Goal: Task Accomplishment & Management: Use online tool/utility

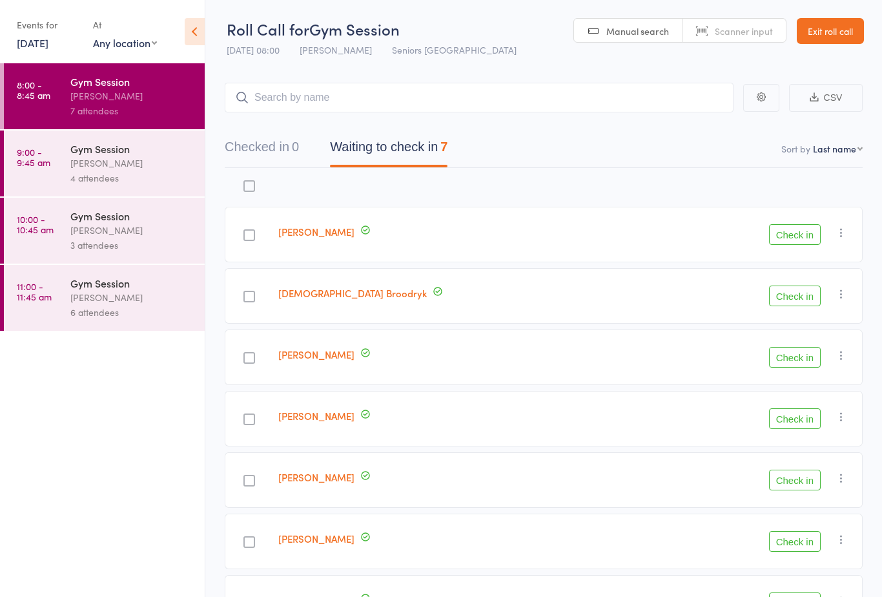
click at [23, 42] on link "[DATE]" at bounding box center [33, 43] width 32 height 14
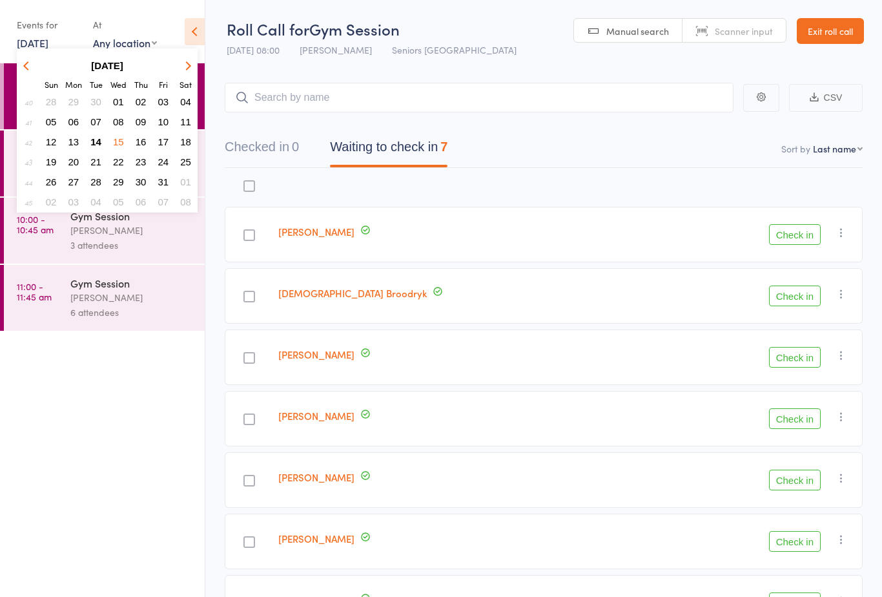
click at [121, 139] on span "15" at bounding box center [118, 141] width 11 height 11
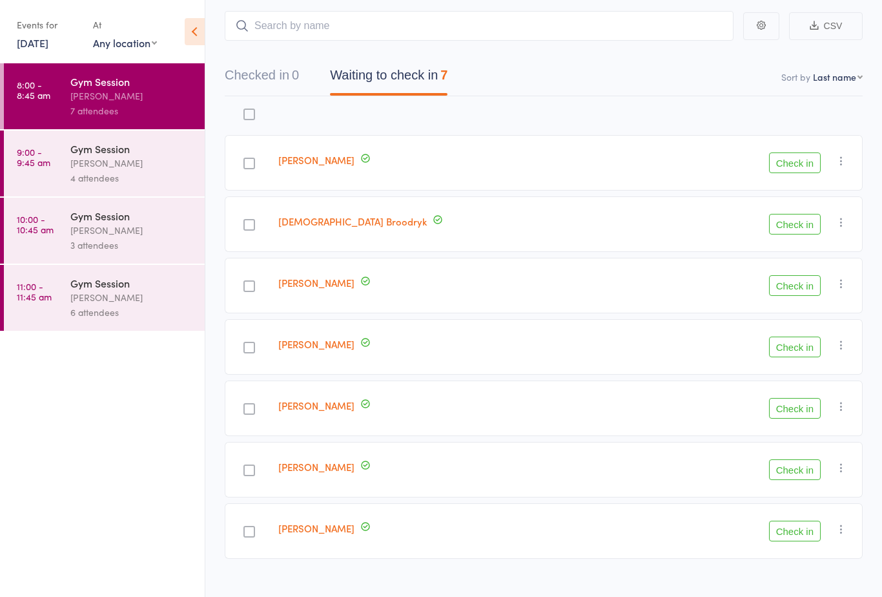
scroll to position [70, 0]
click at [133, 175] on div "4 attendees" at bounding box center [131, 178] width 123 height 15
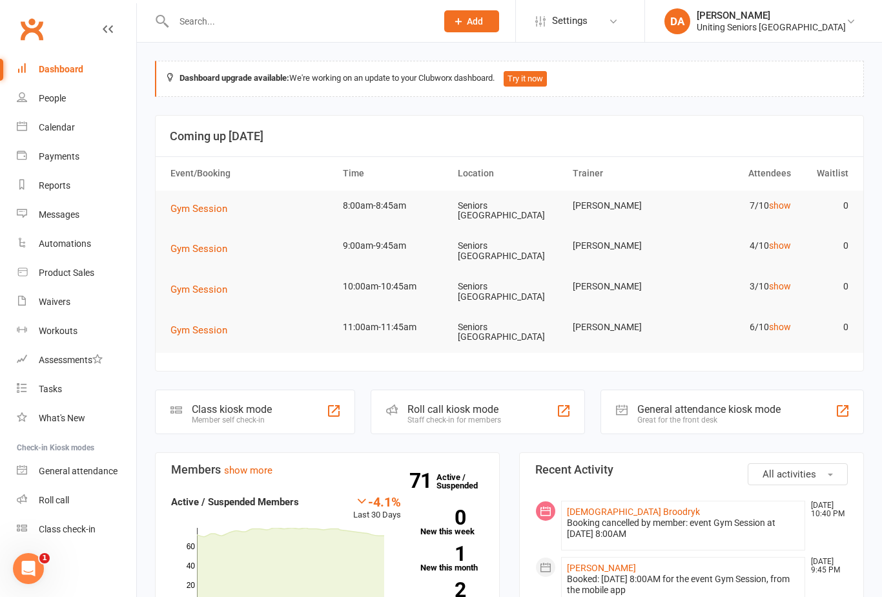
click at [473, 415] on div "Staff check-in for members" at bounding box center [455, 419] width 94 height 9
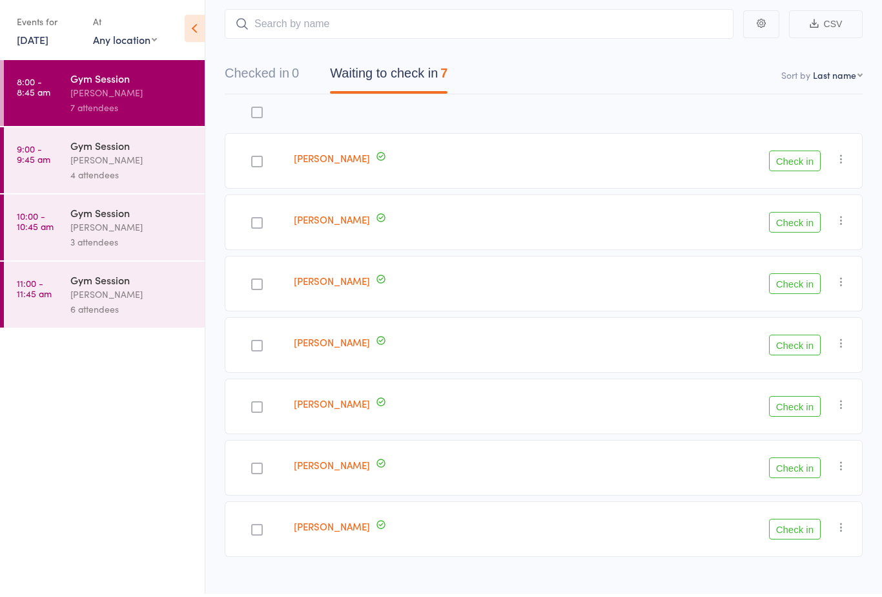
scroll to position [70, 0]
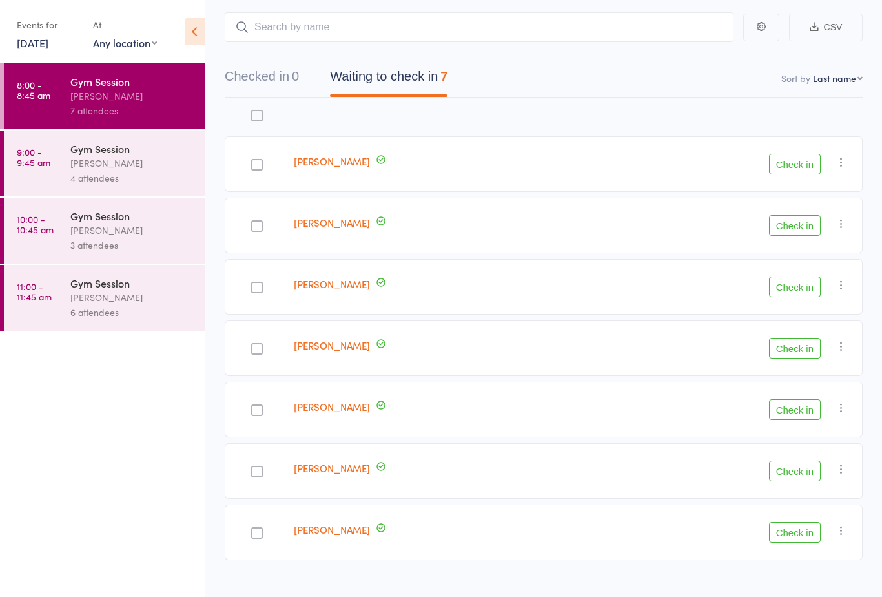
click at [795, 222] on button "Check in" at bounding box center [795, 225] width 52 height 21
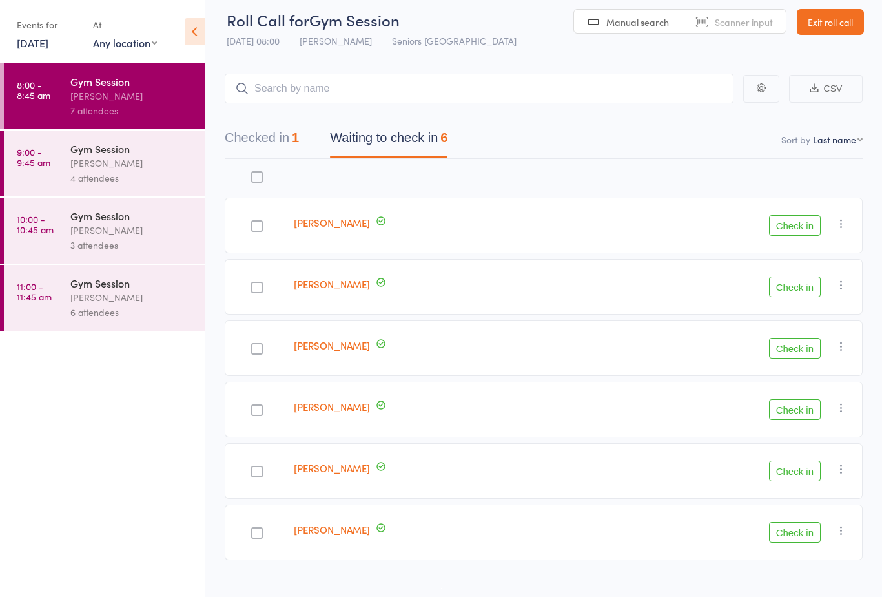
click at [804, 281] on button "Check in" at bounding box center [795, 286] width 52 height 21
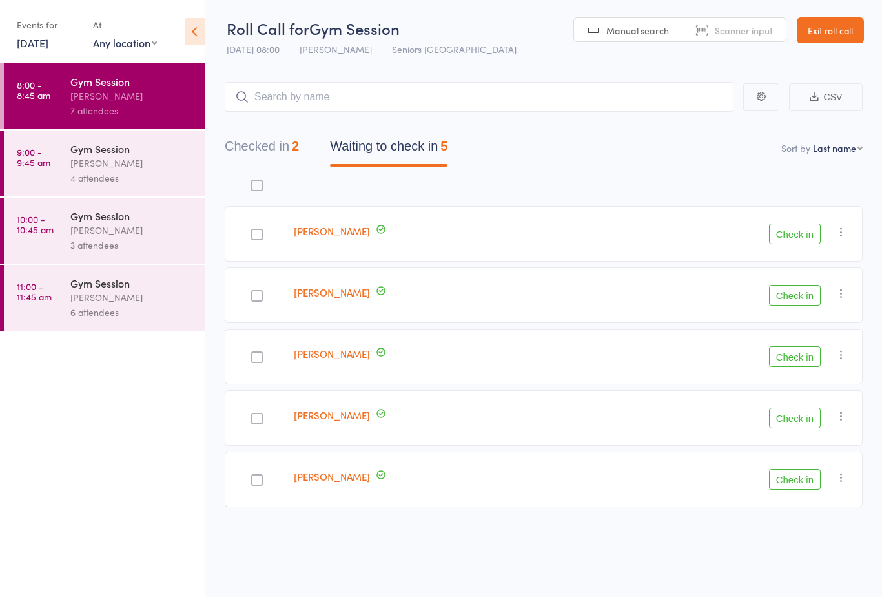
click at [791, 415] on button "Check in" at bounding box center [795, 418] width 52 height 21
click at [256, 292] on div at bounding box center [257, 296] width 12 height 12
click at [254, 292] on input "checkbox" at bounding box center [254, 292] width 0 height 0
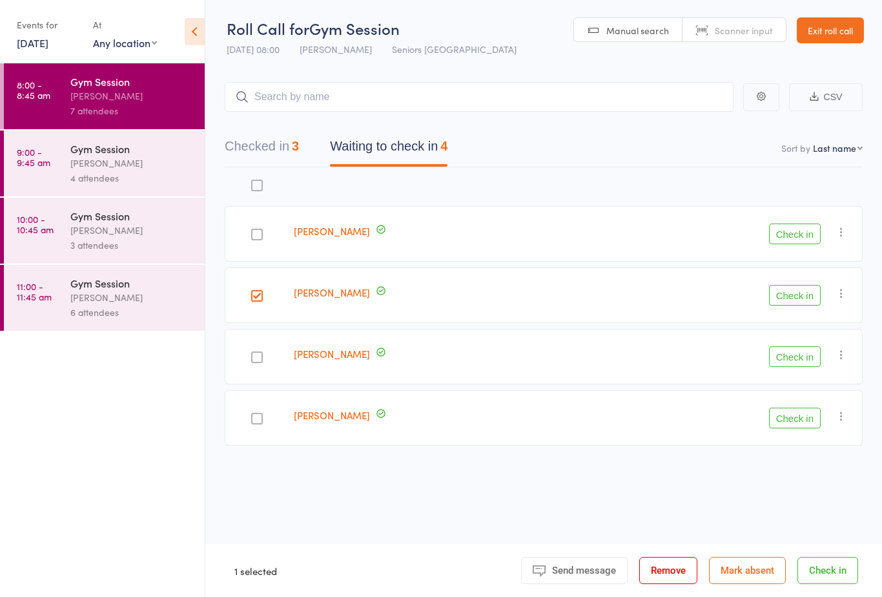
click at [793, 347] on button "Check in" at bounding box center [795, 356] width 52 height 21
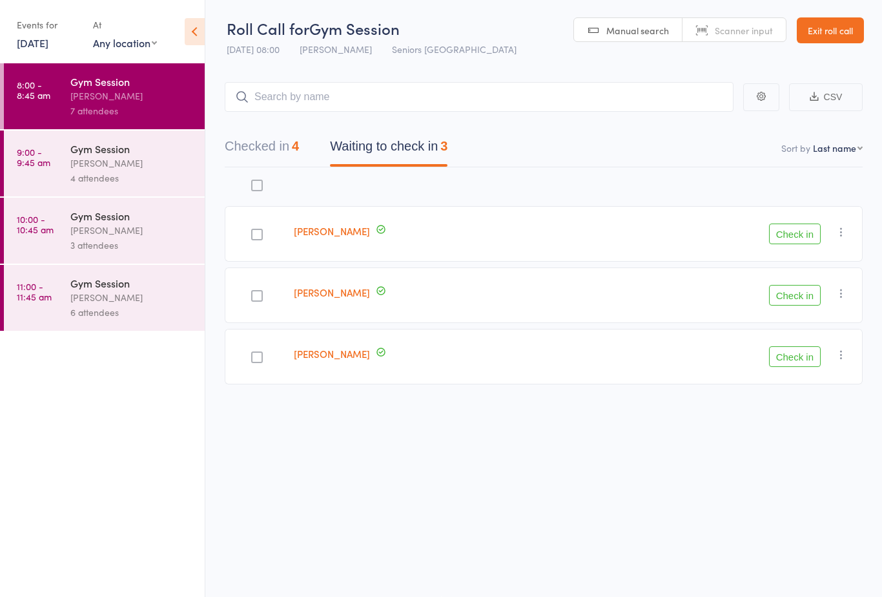
click at [801, 346] on button "Check in" at bounding box center [795, 356] width 52 height 21
click at [794, 292] on button "Check in" at bounding box center [795, 295] width 52 height 21
click at [105, 160] on div "[PERSON_NAME]" at bounding box center [131, 163] width 123 height 15
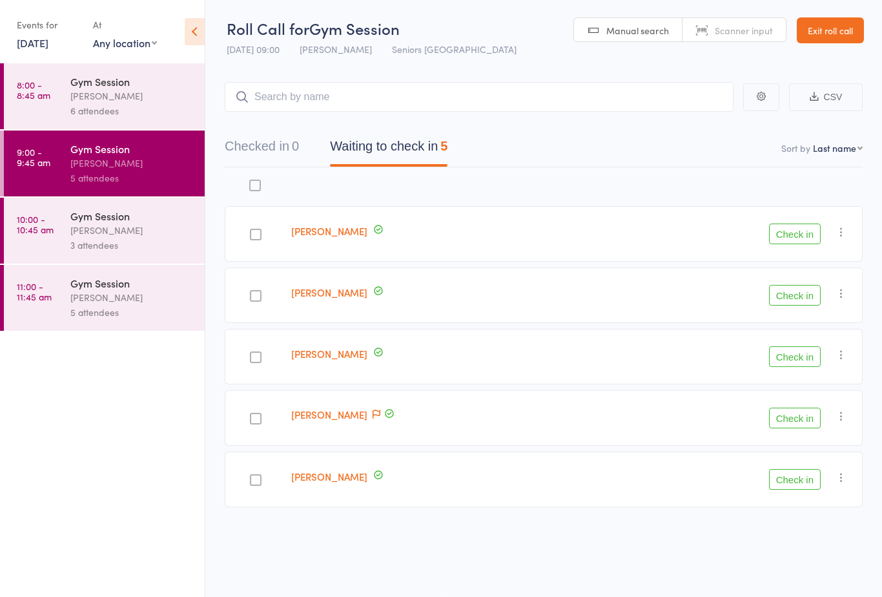
click at [796, 289] on button "Check in" at bounding box center [795, 295] width 52 height 21
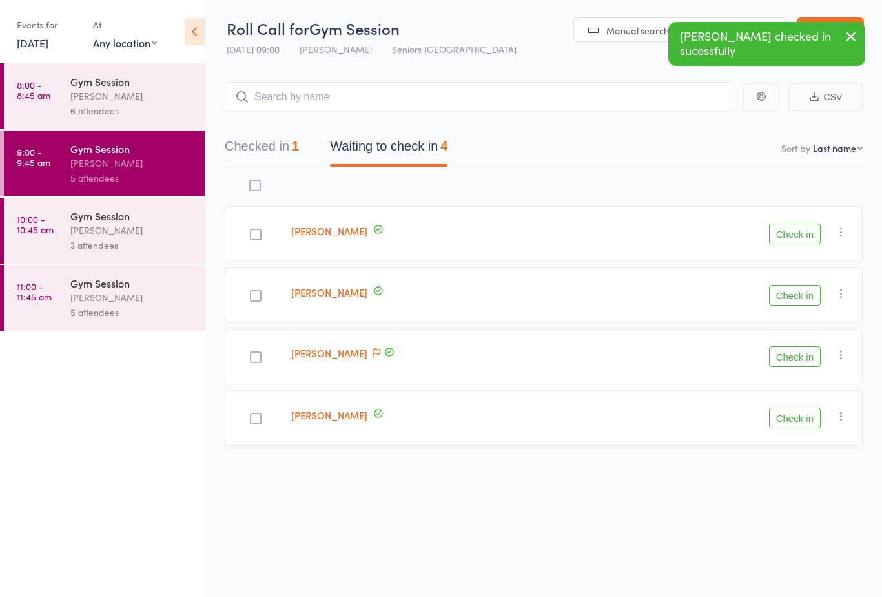
click at [800, 294] on button "Check in" at bounding box center [795, 295] width 52 height 21
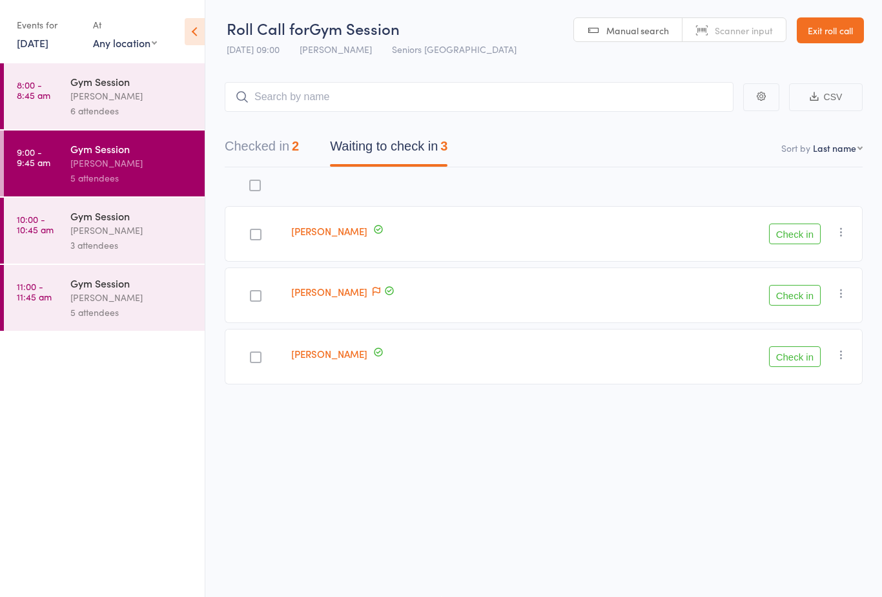
click at [430, 286] on div "Linda Ikaunieks" at bounding box center [440, 295] width 309 height 56
click at [800, 287] on button "Check in" at bounding box center [795, 295] width 52 height 21
click at [260, 290] on div at bounding box center [257, 296] width 12 height 12
click at [254, 292] on input "checkbox" at bounding box center [254, 292] width 0 height 0
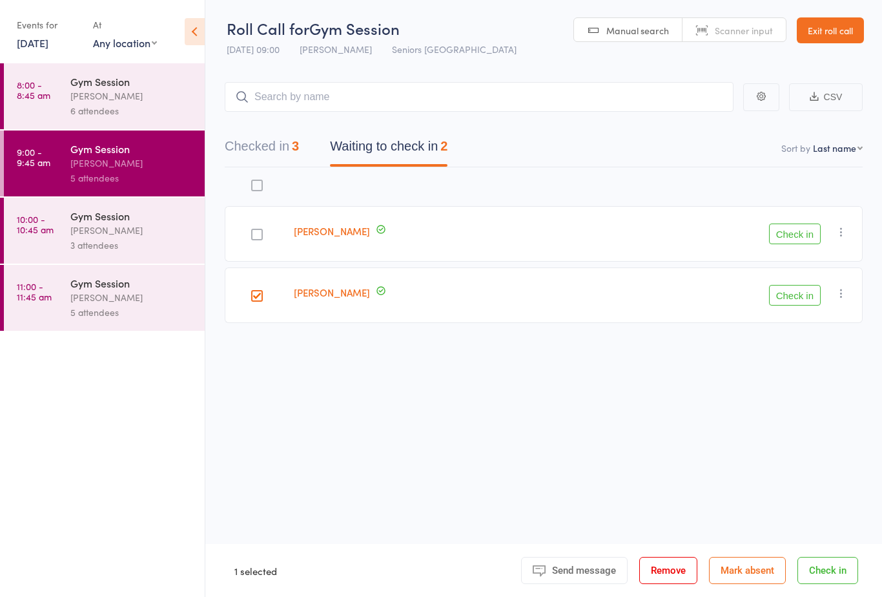
click at [820, 227] on button "Check in" at bounding box center [795, 233] width 52 height 21
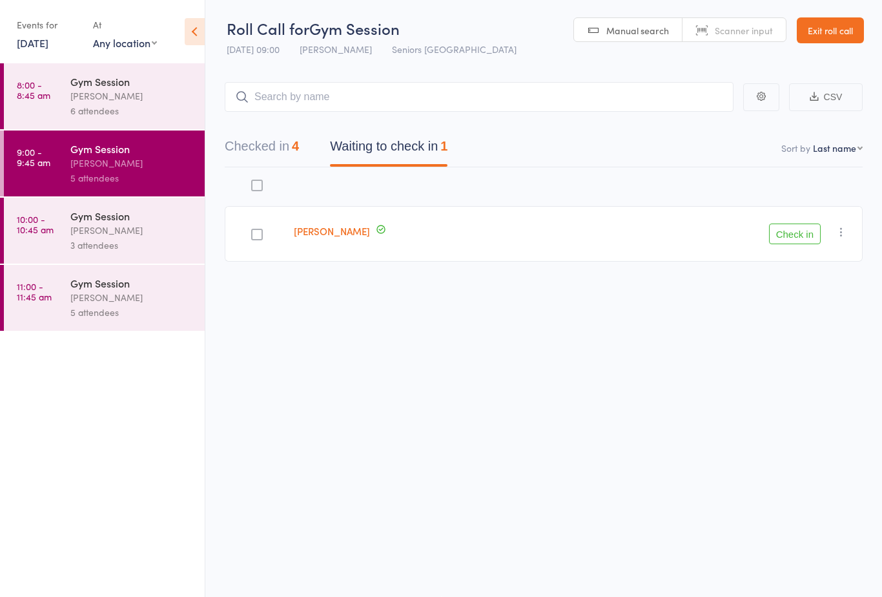
click at [138, 238] on div "[PERSON_NAME]" at bounding box center [131, 230] width 123 height 15
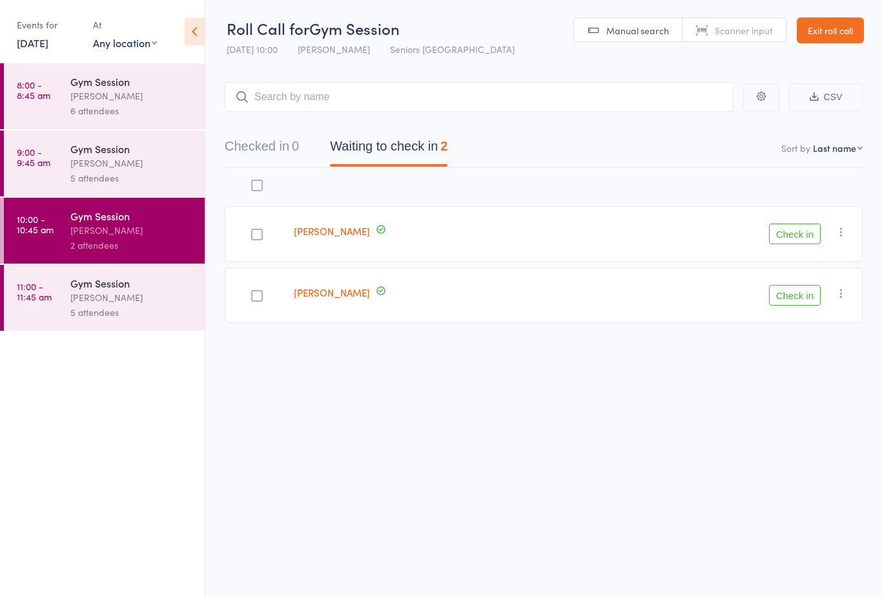
click at [158, 315] on div "5 attendees" at bounding box center [131, 312] width 123 height 15
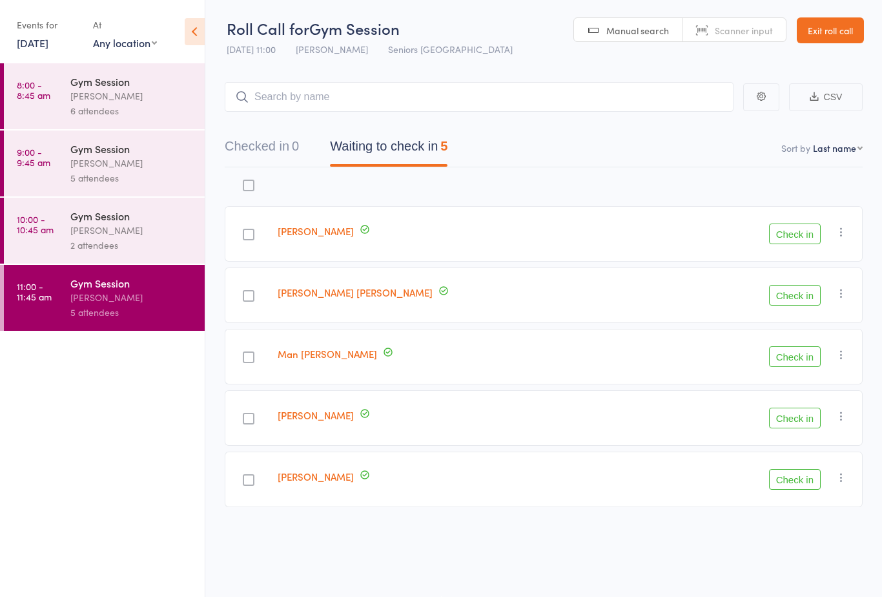
click at [141, 233] on div "[PERSON_NAME]" at bounding box center [131, 230] width 123 height 15
